Goal: Book appointment/travel/reservation

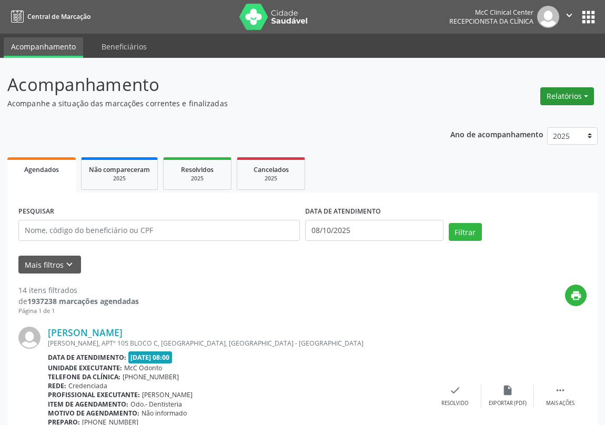
click at [558, 95] on button "Relatórios" at bounding box center [567, 96] width 54 height 18
click at [525, 116] on link "Agendamentos" at bounding box center [537, 118] width 113 height 15
select select "9"
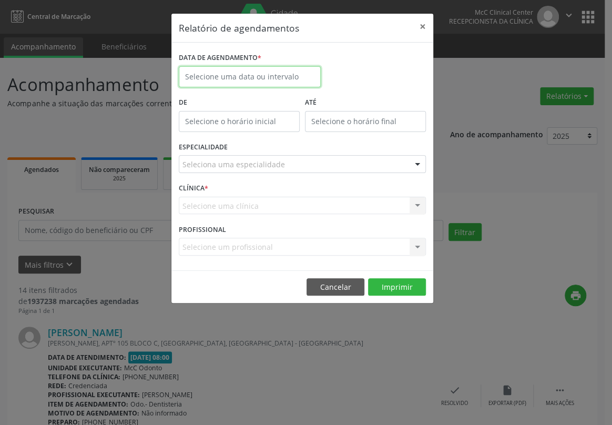
click at [240, 69] on input "text" at bounding box center [250, 76] width 142 height 21
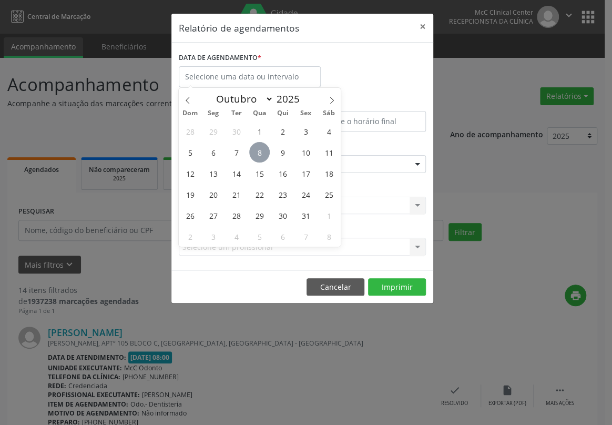
click at [258, 155] on span "8" at bounding box center [259, 152] width 21 height 21
type input "08/10/2025"
click at [259, 156] on span "8" at bounding box center [259, 152] width 21 height 21
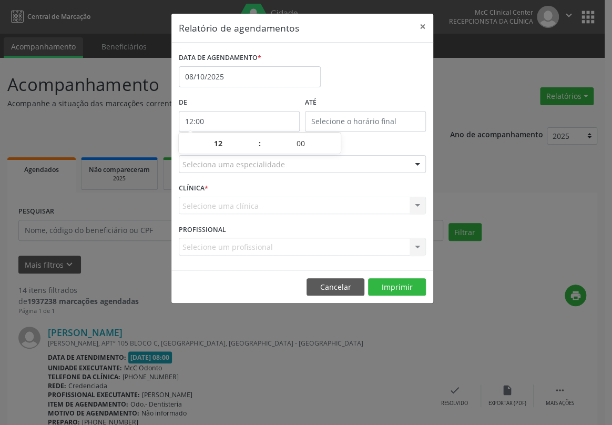
click at [246, 120] on input "12:00" at bounding box center [239, 121] width 121 height 21
click at [254, 149] on span at bounding box center [254, 149] width 7 height 11
type input "11:00"
type input "11"
click at [254, 149] on span at bounding box center [254, 149] width 7 height 11
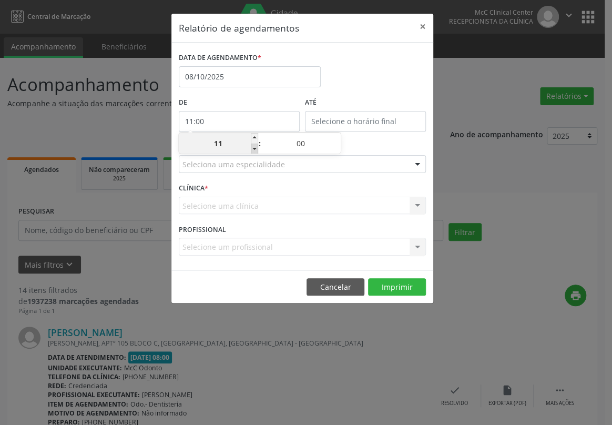
type input "10:00"
type input "10"
click at [254, 149] on span at bounding box center [254, 149] width 7 height 11
type input "09:00"
type input "09"
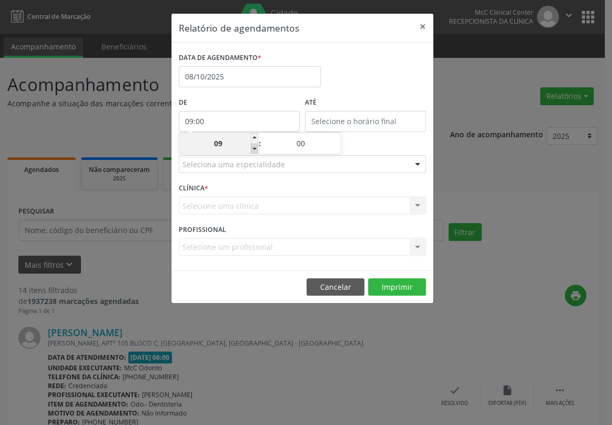
click at [254, 149] on span at bounding box center [254, 149] width 7 height 11
type input "08:00"
type input "08"
click at [331, 119] on input "12:00" at bounding box center [365, 121] width 121 height 21
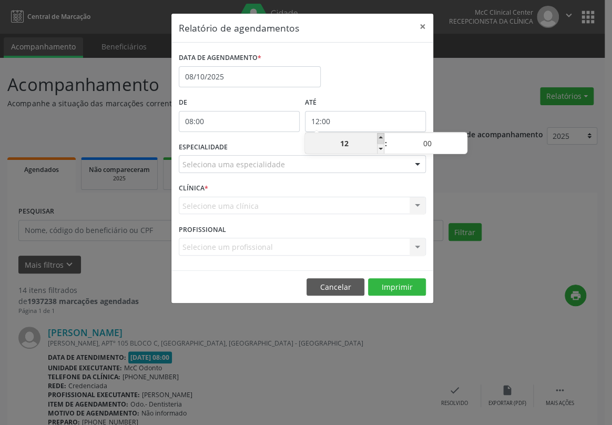
click at [379, 137] on span at bounding box center [380, 138] width 7 height 11
type input "13:00"
type input "13"
click at [379, 137] on span at bounding box center [380, 138] width 7 height 11
type input "14:00"
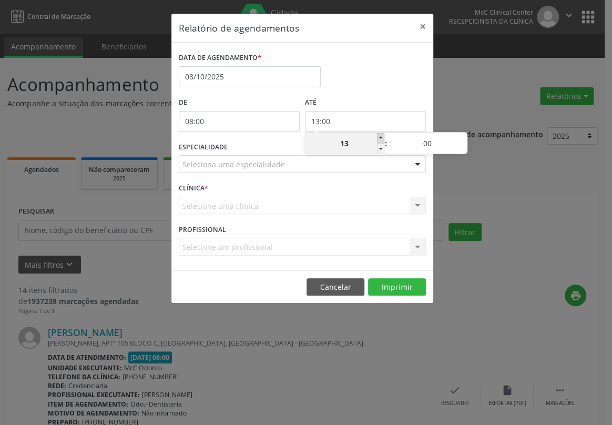
type input "14"
click at [379, 137] on span at bounding box center [380, 138] width 7 height 11
type input "15:00"
type input "15"
click at [379, 137] on span at bounding box center [380, 138] width 7 height 11
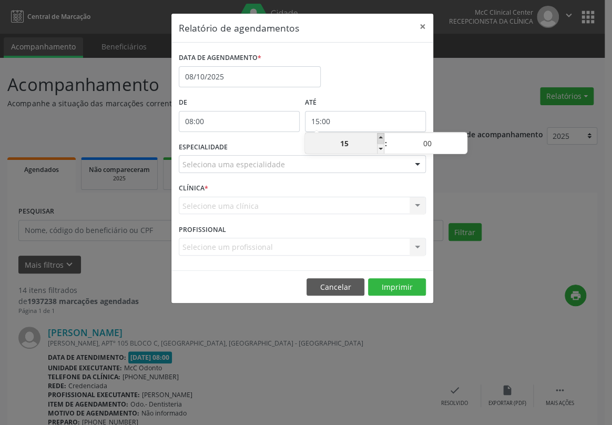
type input "16:00"
type input "16"
click at [379, 137] on span at bounding box center [380, 138] width 7 height 11
type input "17:00"
type input "17"
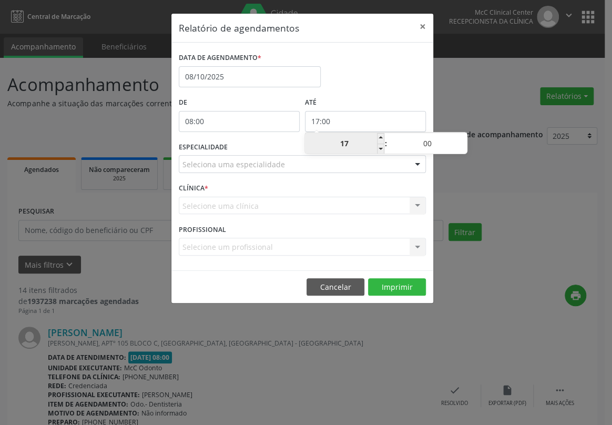
click at [333, 143] on input "17" at bounding box center [344, 143] width 79 height 21
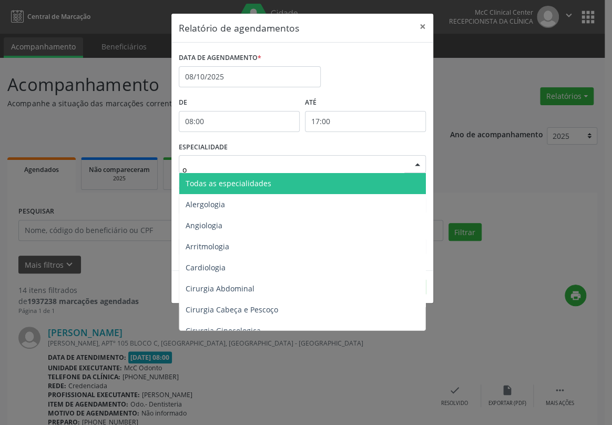
type input "od"
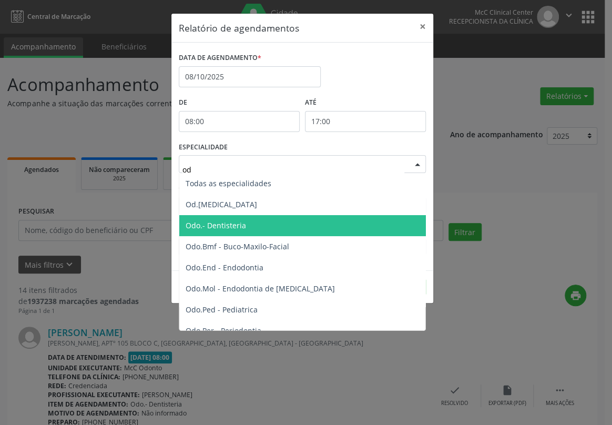
click at [217, 224] on span "Odo.- Dentisteria" at bounding box center [216, 225] width 60 height 10
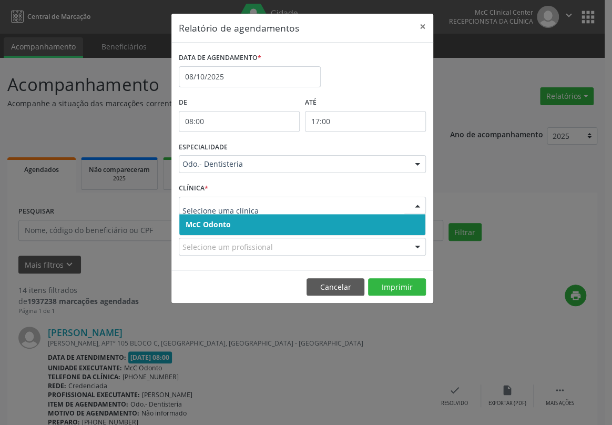
click at [212, 227] on span "McC Odonto" at bounding box center [208, 224] width 45 height 10
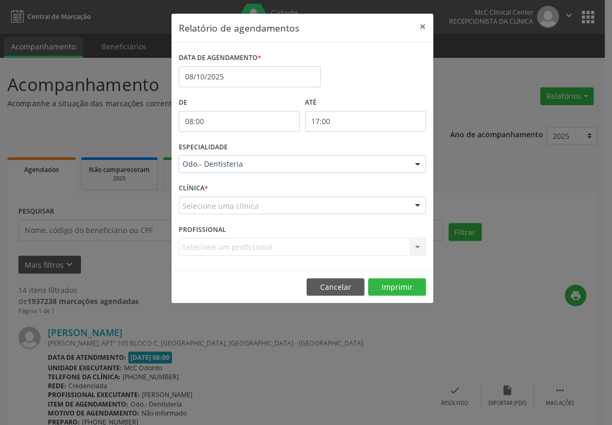
click at [212, 227] on form "DATA DE AGENDAMENTO * [DATE] De 08:00 ATÉ 17:00 ESPECIALIDADE Odo.- Dentisteria…" at bounding box center [302, 156] width 247 height 213
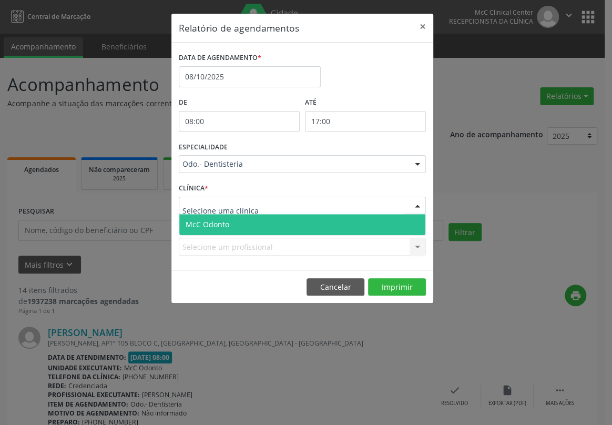
click at [212, 225] on span "McC Odonto" at bounding box center [208, 224] width 44 height 10
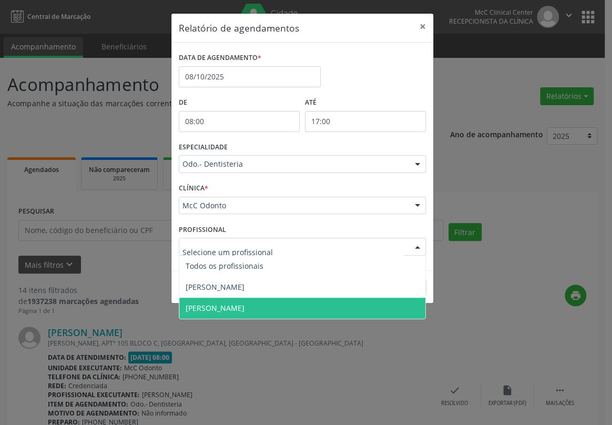
click at [238, 311] on span "[PERSON_NAME]" at bounding box center [215, 308] width 59 height 10
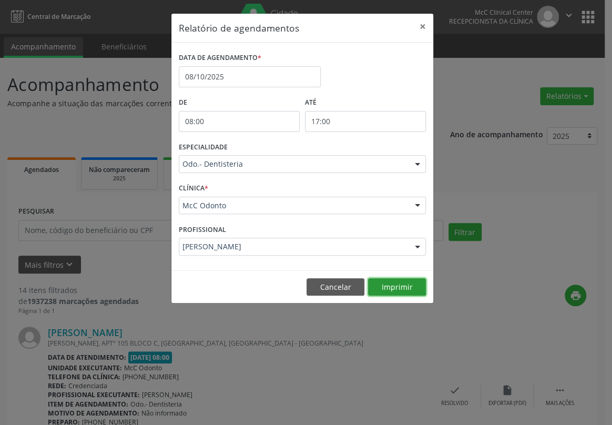
click at [403, 282] on button "Imprimir" at bounding box center [397, 287] width 58 height 18
click at [421, 26] on button "×" at bounding box center [422, 27] width 21 height 26
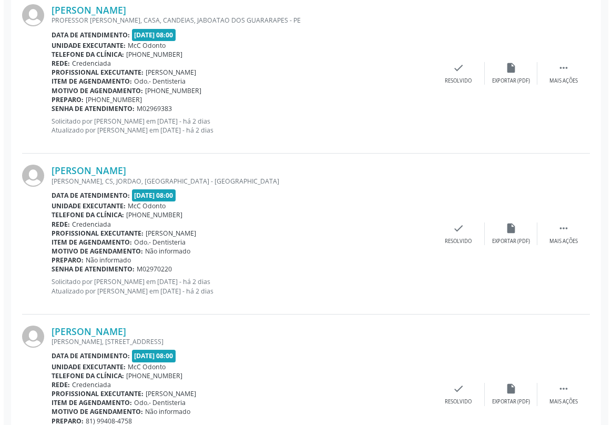
scroll to position [669, 0]
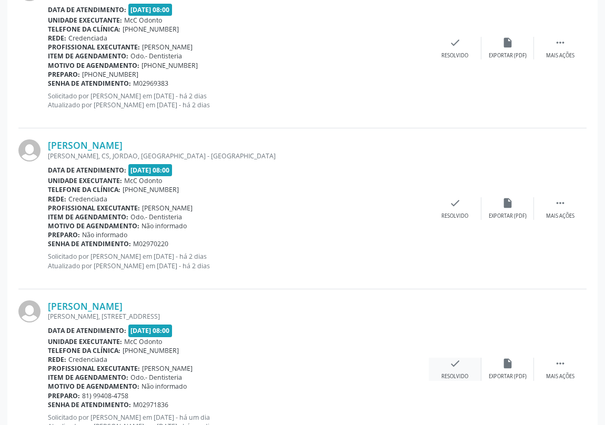
click at [449, 367] on icon "check" at bounding box center [455, 364] width 12 height 12
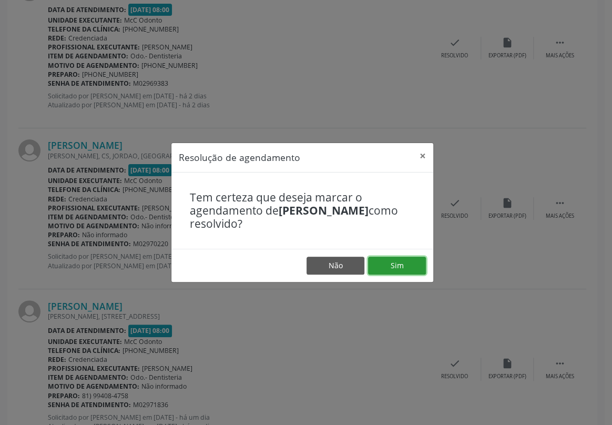
click at [398, 268] on button "Sim" at bounding box center [397, 266] width 58 height 18
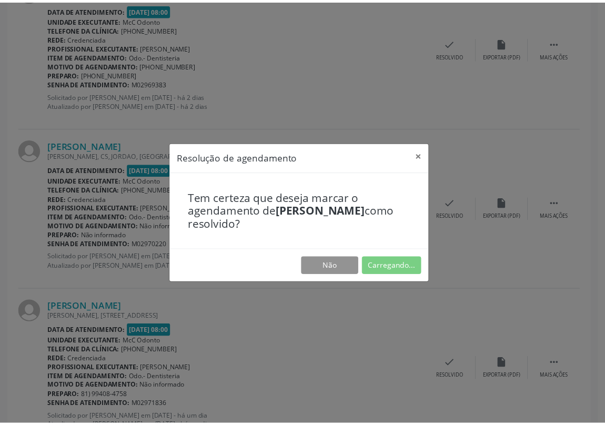
scroll to position [0, 0]
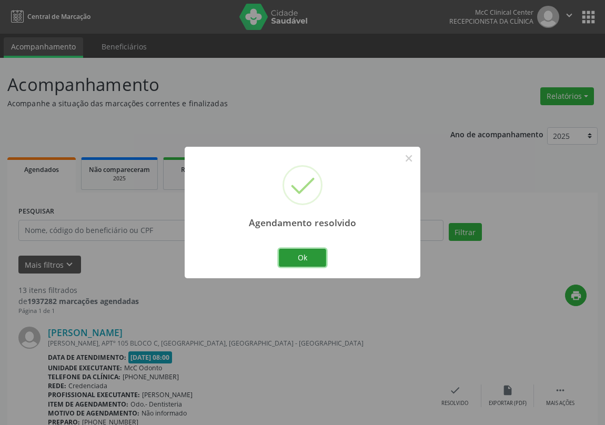
click at [292, 253] on button "Ok" at bounding box center [302, 258] width 47 height 18
